Goal: Information Seeking & Learning: Compare options

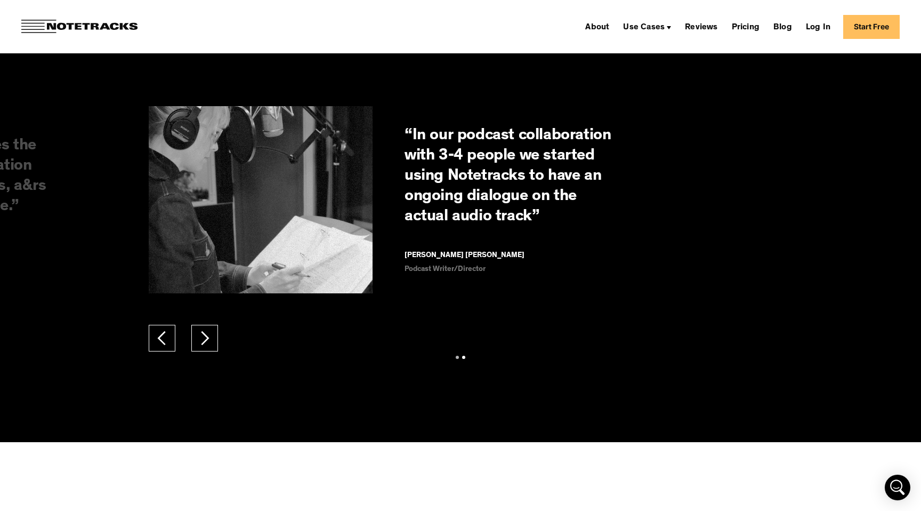
scroll to position [2142, 0]
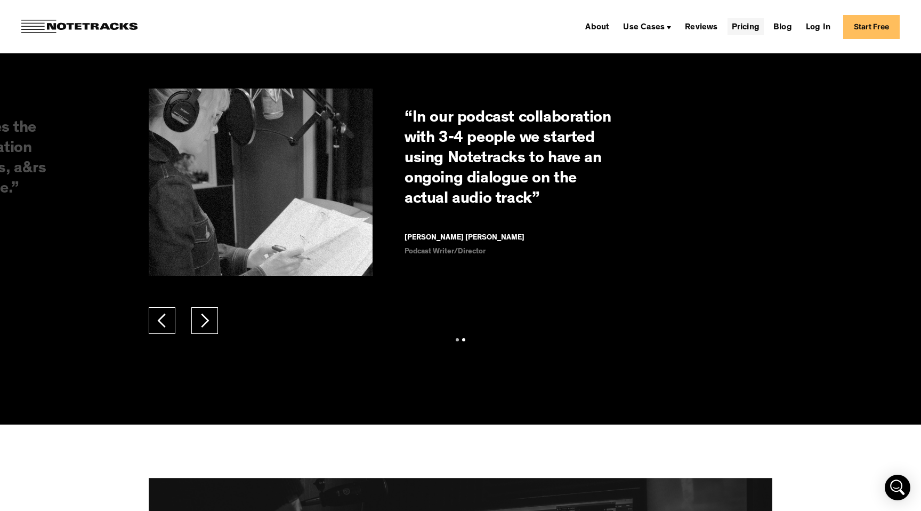
click at [747, 27] on link "Pricing" at bounding box center [746, 26] width 36 height 17
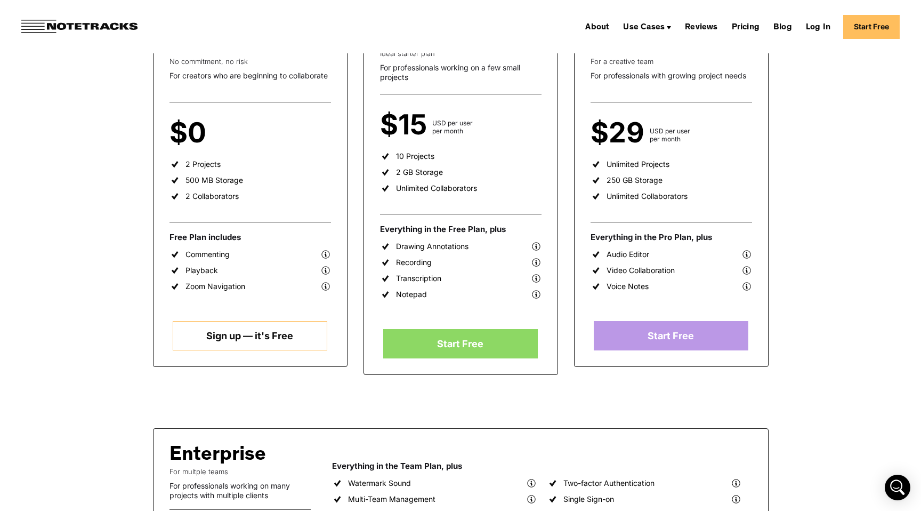
scroll to position [234, 0]
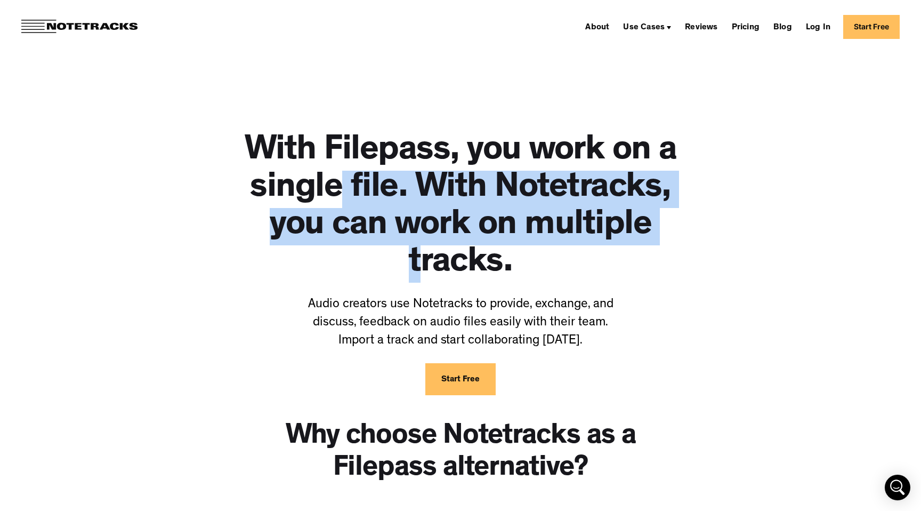
drag, startPoint x: 424, startPoint y: 246, endPoint x: 346, endPoint y: 197, distance: 92.3
click at [346, 197] on h1 "With Filepass, you work on a single file. With Notetracks, you can work on mult…" at bounding box center [460, 207] width 453 height 149
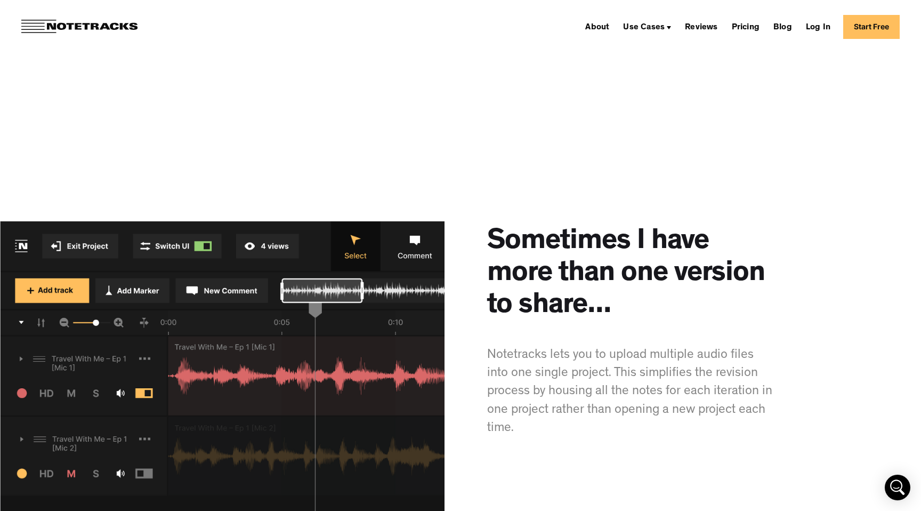
scroll to position [1291, 0]
